Goal: Understand process/instructions: Learn how to perform a task or action

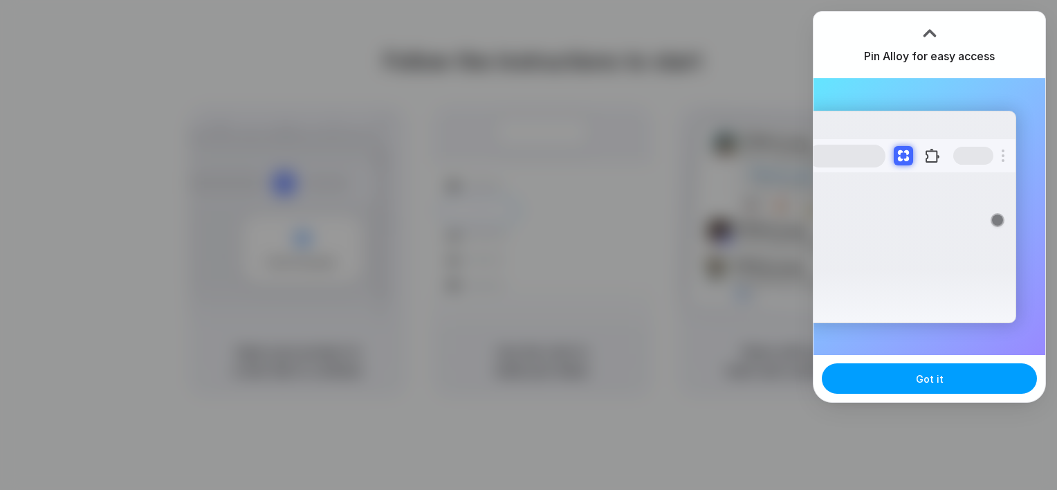
click at [952, 379] on button "Got it" at bounding box center [929, 378] width 215 height 30
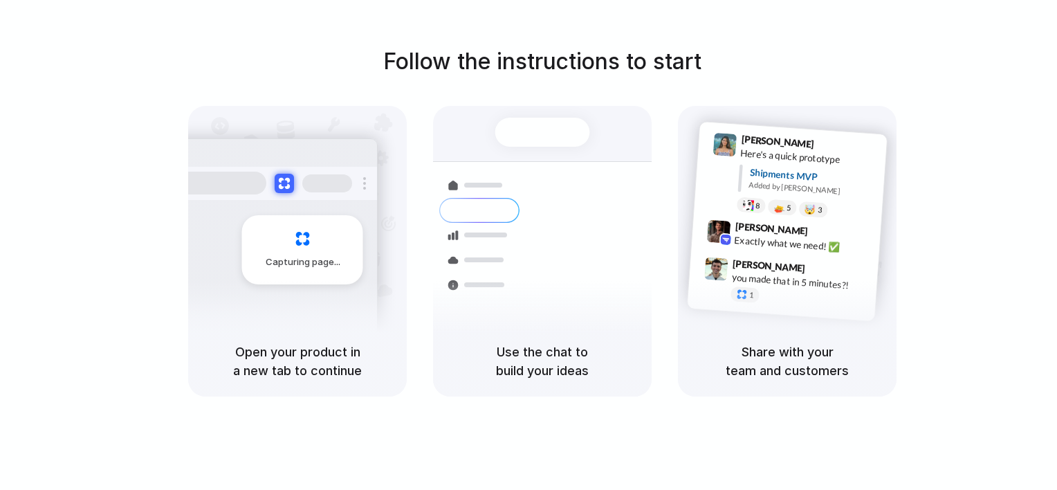
click at [340, 261] on div "Capturing page" at bounding box center [302, 249] width 121 height 69
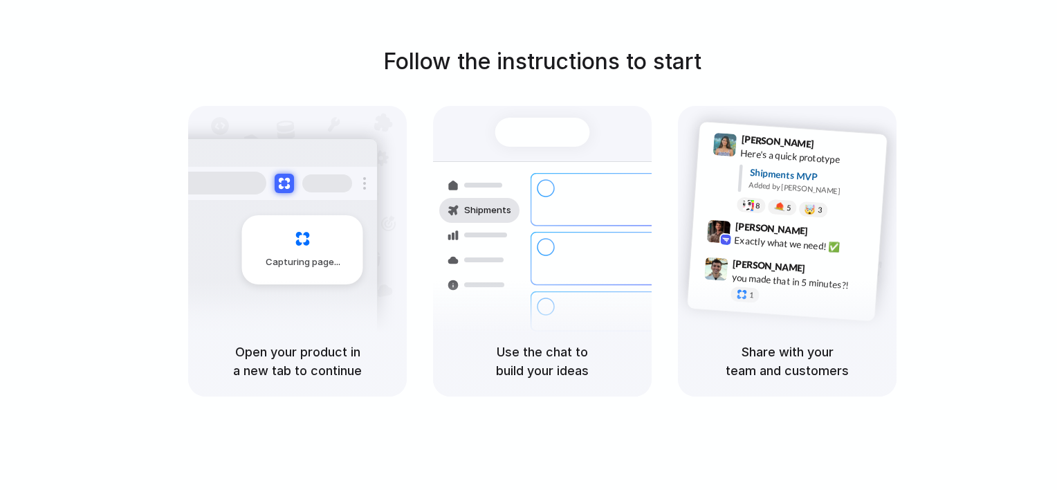
drag, startPoint x: 1056, startPoint y: 230, endPoint x: 1014, endPoint y: 379, distance: 155.3
click at [1014, 379] on div "Follow the instructions to start Capturing page Open your product in a new tab …" at bounding box center [542, 220] width 1057 height 351
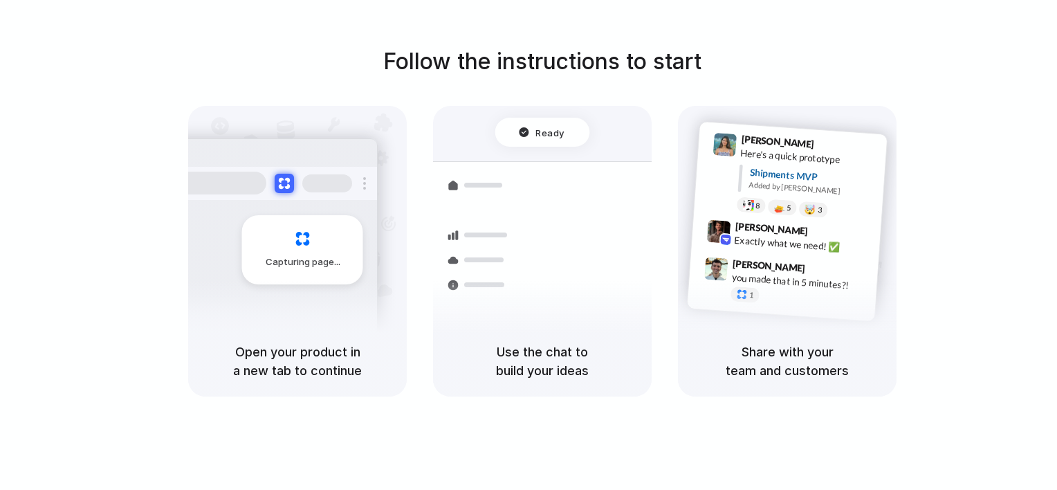
click at [535, 132] on div "Ready" at bounding box center [542, 132] width 46 height 14
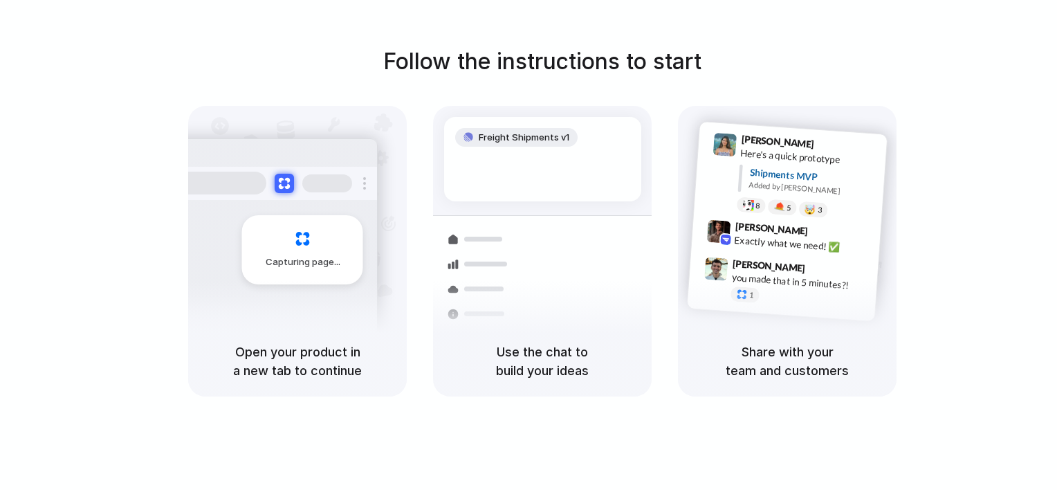
click at [535, 132] on span "Freight Shipments v1" at bounding box center [524, 138] width 91 height 14
click at [780, 275] on div "you made that in 5 minutes?!" at bounding box center [800, 282] width 138 height 24
click at [1056, 382] on html "Follow the instructions to start Capturing page Open your product in a new tab …" at bounding box center [528, 245] width 1057 height 490
